Goal: Find specific page/section: Find specific page/section

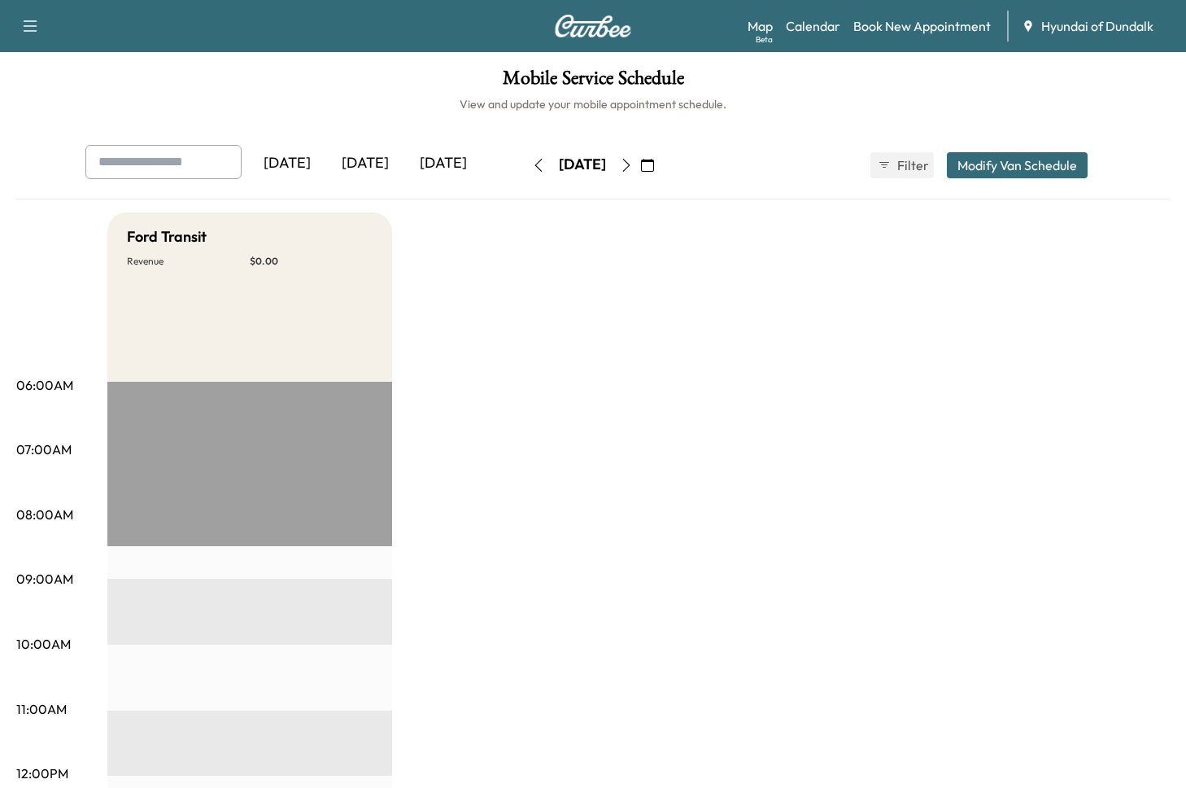
click at [1105, 33] on span "Hyundai of Dundalk" at bounding box center [1097, 26] width 112 height 20
click at [1142, 28] on span "Hyundai of Dundalk" at bounding box center [1097, 26] width 112 height 20
click at [1157, 28] on div "Hyundai of Dundalk" at bounding box center [1097, 26] width 151 height 20
click at [1158, 28] on div "Hyundai of Dundalk" at bounding box center [1097, 26] width 151 height 20
click at [1162, 28] on div "Hyundai of Dundalk" at bounding box center [1097, 26] width 151 height 20
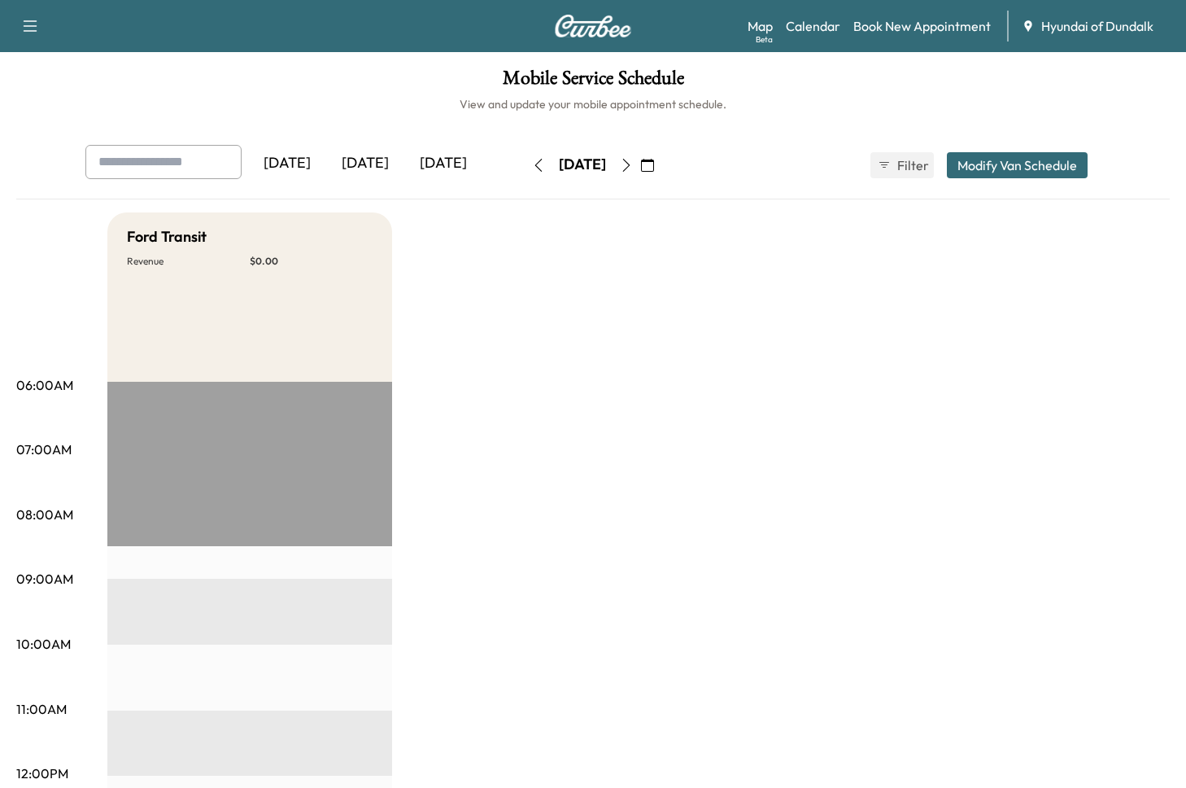
click at [1162, 28] on div "Hyundai of Dundalk" at bounding box center [1097, 26] width 151 height 20
click at [1131, 41] on div "Map Beta Calendar Book New Appointment Hyundai of Dundalk" at bounding box center [961, 26] width 426 height 31
click at [1128, 28] on span "Hyundai of Dundalk" at bounding box center [1097, 26] width 112 height 20
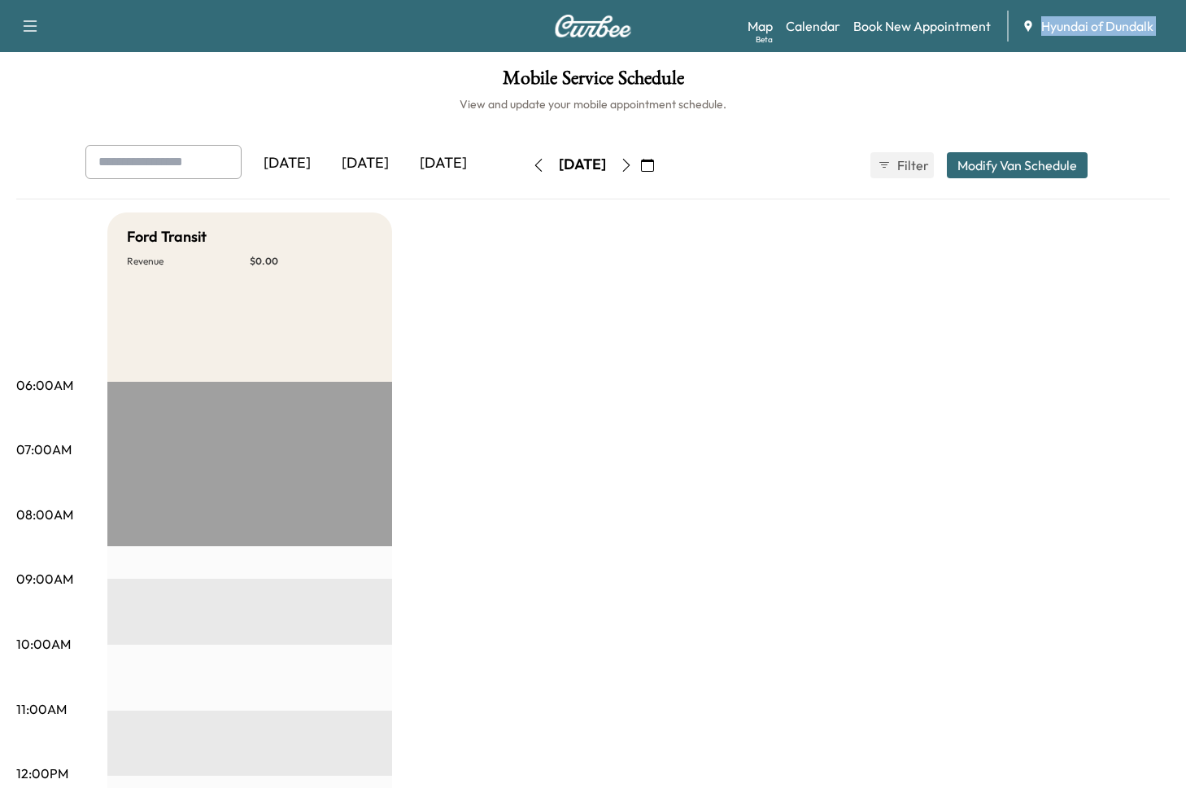
click at [1128, 28] on span "Hyundai of Dundalk" at bounding box center [1097, 26] width 112 height 20
click at [1151, 57] on div "Mobile Service Schedule View and update your mobile appointment schedule. Yeste…" at bounding box center [593, 750] width 1186 height 1397
click at [1155, 29] on div "Hyundai of Dundalk" at bounding box center [1097, 26] width 151 height 20
click at [1165, 28] on div "Hyundai of Dundalk" at bounding box center [1097, 26] width 151 height 20
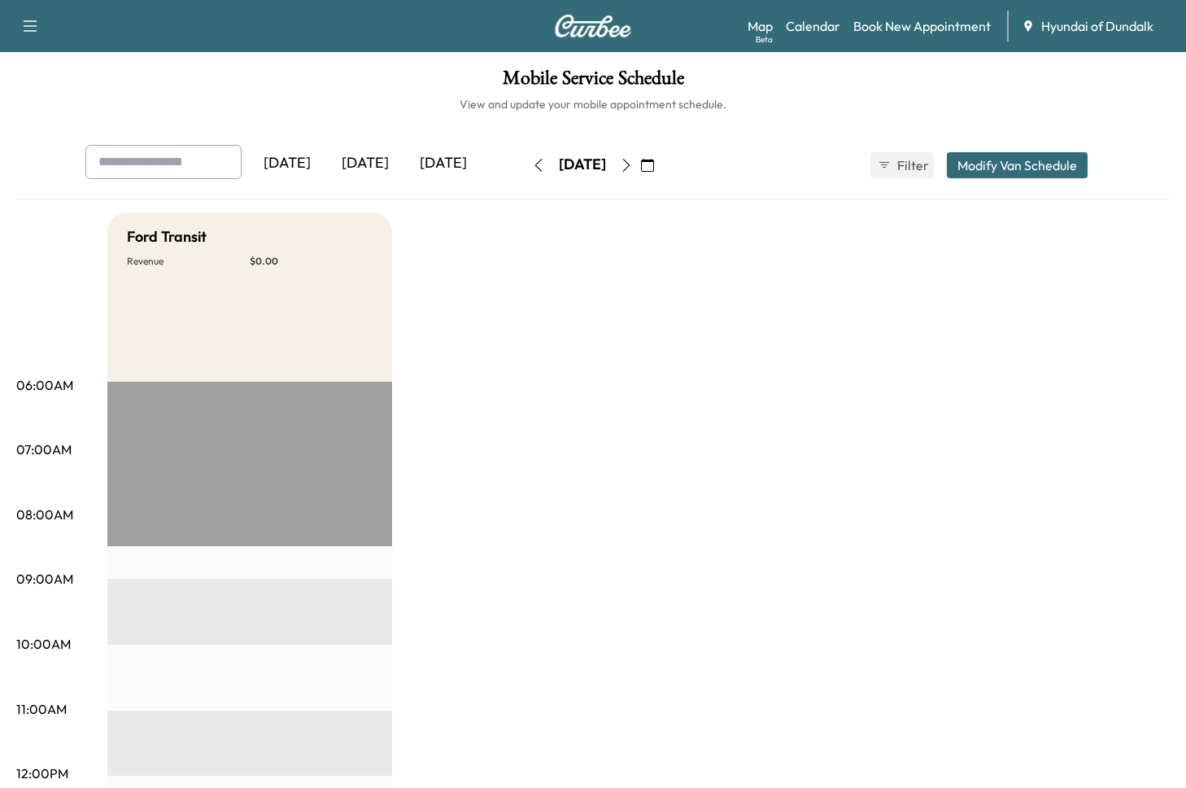
click at [1165, 28] on div "Hyundai of Dundalk" at bounding box center [1097, 26] width 151 height 20
click at [1118, 29] on span "Hyundai of Dundalk" at bounding box center [1097, 26] width 112 height 20
click at [1155, 91] on h1 "Mobile Service Schedule" at bounding box center [593, 82] width 1154 height 28
click at [1142, 29] on span "Hyundai of Dundalk" at bounding box center [1097, 26] width 112 height 20
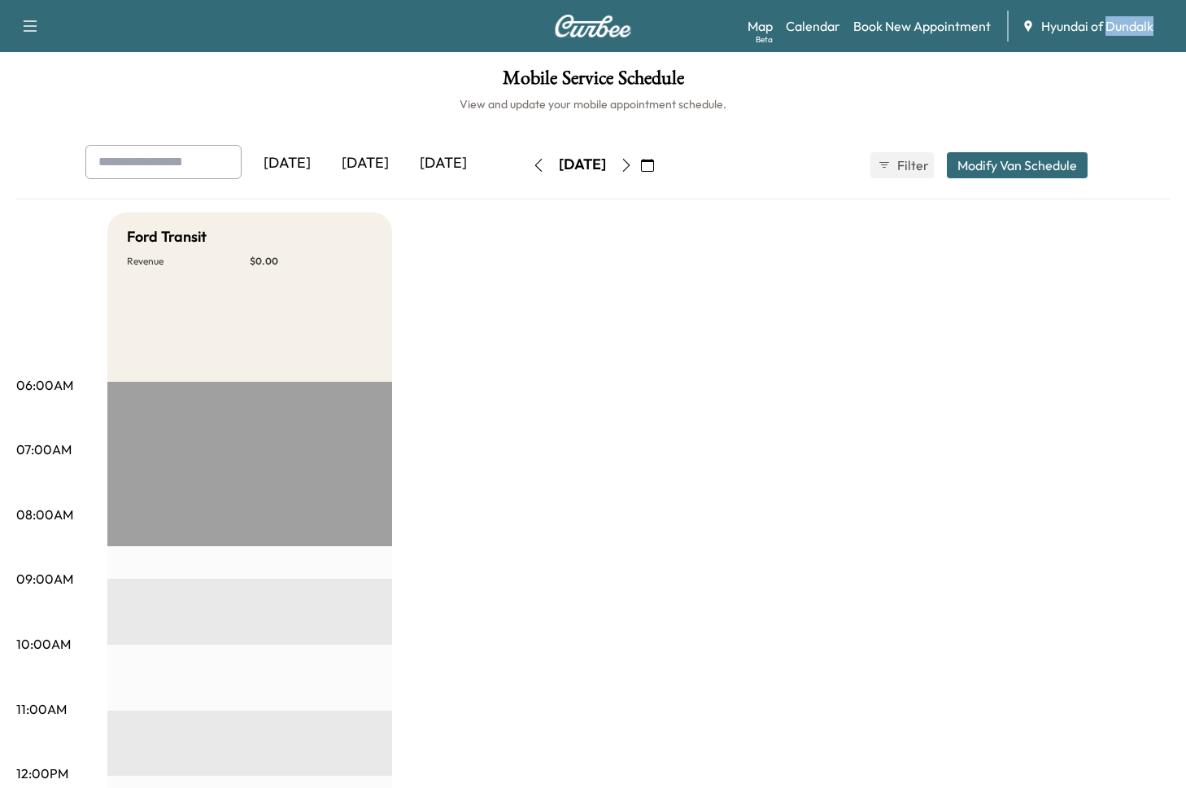
click at [1142, 29] on span "Hyundai of Dundalk" at bounding box center [1097, 26] width 112 height 20
drag, startPoint x: 1142, startPoint y: 29, endPoint x: 1146, endPoint y: 46, distance: 17.6
click at [1142, 29] on span "Hyundai of Dundalk" at bounding box center [1097, 26] width 112 height 20
click at [1149, 60] on div "Mobile Service Schedule View and update your mobile appointment schedule. Yeste…" at bounding box center [593, 750] width 1186 height 1397
click at [1133, 28] on span "Hyundai of Dundalk" at bounding box center [1097, 26] width 112 height 20
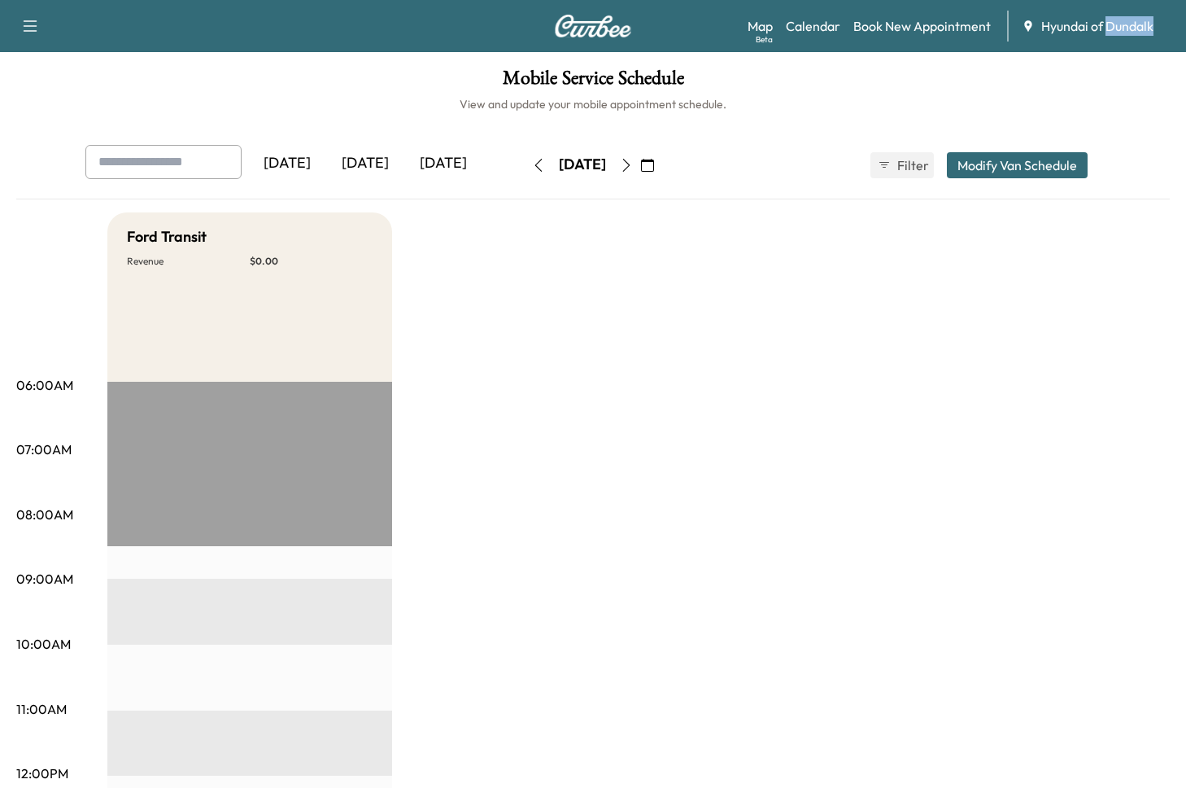
click at [1133, 28] on span "Hyundai of Dundalk" at bounding box center [1097, 26] width 112 height 20
drag, startPoint x: 1133, startPoint y: 28, endPoint x: 1152, endPoint y: 85, distance: 59.2
click at [1135, 31] on span "Hyundai of Dundalk" at bounding box center [1097, 26] width 112 height 20
click at [1152, 85] on h1 "Mobile Service Schedule" at bounding box center [593, 82] width 1154 height 28
